Goal: Information Seeking & Learning: Understand process/instructions

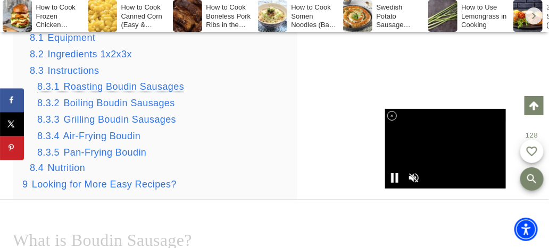
click at [95, 92] on span "Roasting Boudin Sausages" at bounding box center [123, 86] width 121 height 11
